Goal: Task Accomplishment & Management: Manage account settings

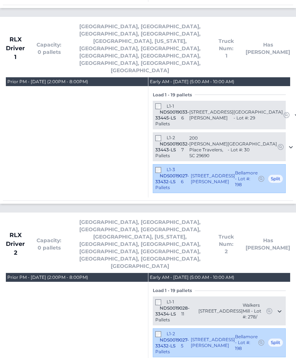
scroll to position [898, 0]
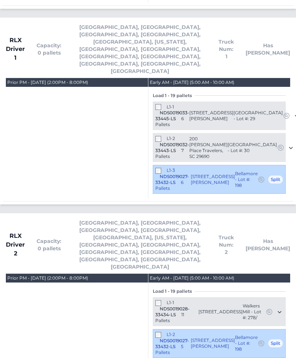
click at [154, 297] on div "L1-1 NDS0019028-33434-LS 11 Pallets 1733 Little York Circle Edgemoor, SC 29712 …" at bounding box center [219, 311] width 133 height 29
click at [162, 306] on span "NDS0019028-33434-LS" at bounding box center [173, 311] width 34 height 11
click at [158, 306] on span "NDS0019028-33434-LS" at bounding box center [173, 311] width 34 height 11
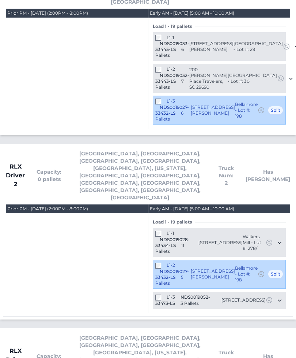
scroll to position [967, 0]
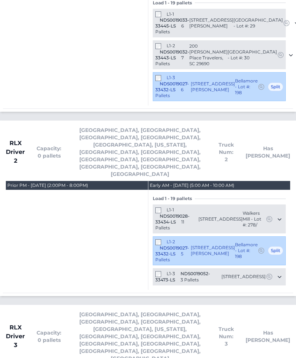
scroll to position [990, 0]
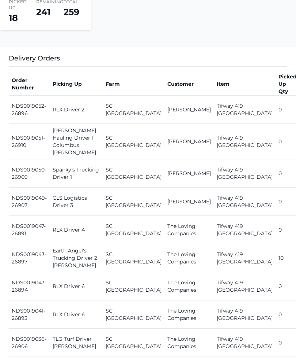
scroll to position [269, 0]
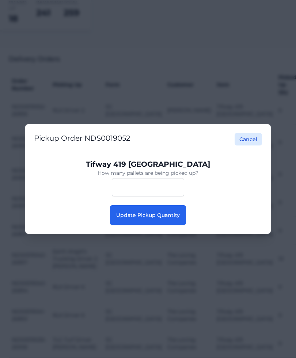
click at [163, 217] on span "Update Pickup Quantity" at bounding box center [148, 215] width 64 height 7
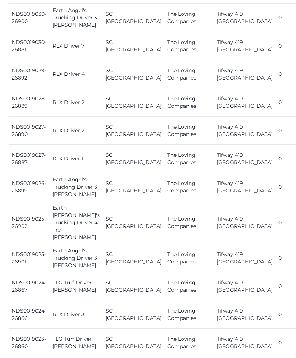
scroll to position [778, 0]
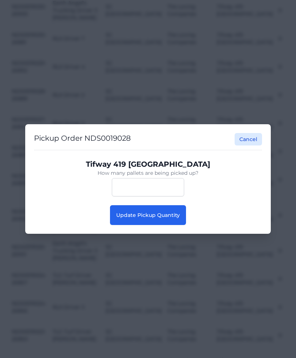
click at [183, 225] on button "Update Pickup Quantity" at bounding box center [148, 215] width 76 height 20
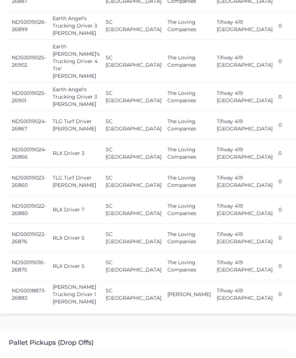
scroll to position [938, 0]
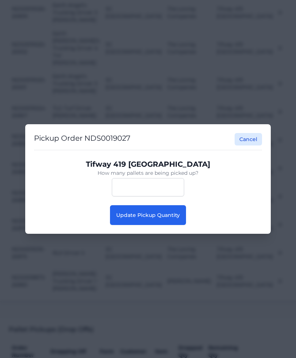
click at [156, 225] on button "Update Pickup Quantity" at bounding box center [148, 215] width 76 height 20
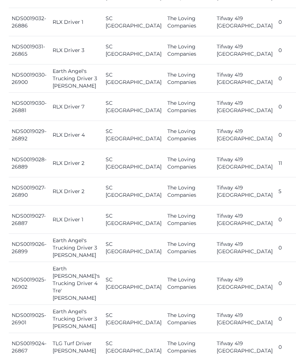
scroll to position [716, 0]
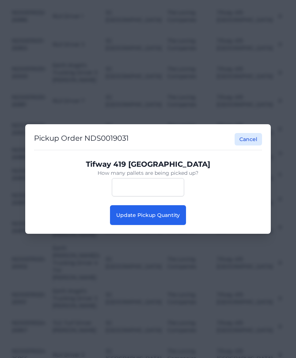
click at [179, 218] on button "Update Pickup Quantity" at bounding box center [148, 215] width 76 height 20
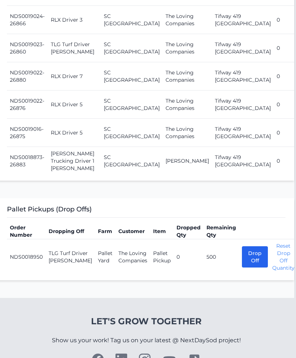
scroll to position [1072, 0]
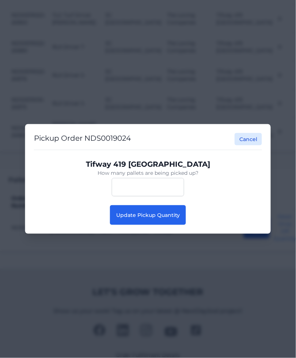
scroll to position [1072, 0]
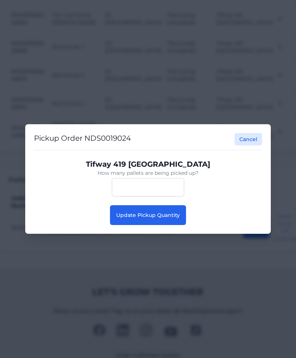
click at [168, 225] on button "Update Pickup Quantity" at bounding box center [148, 215] width 76 height 20
